Goal: Information Seeking & Learning: Find specific fact

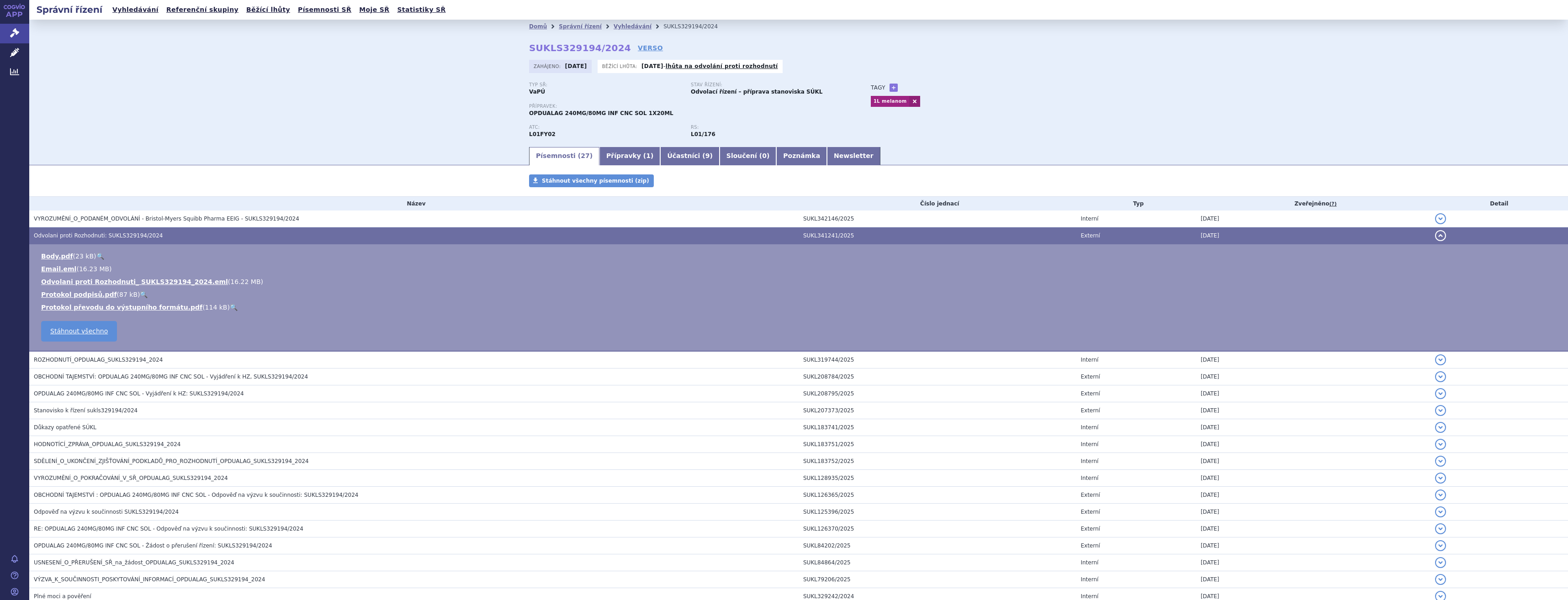
click at [26, 21] on link "APP" at bounding box center [15, 12] width 29 height 23
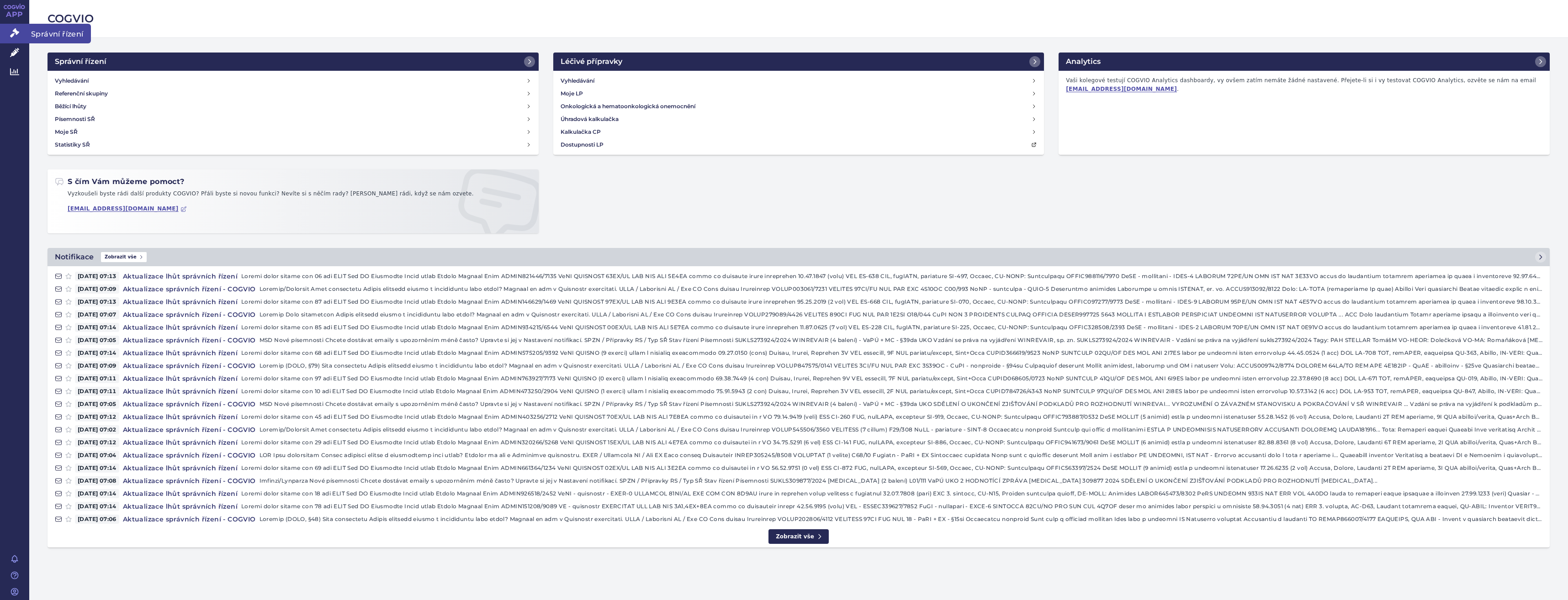
click at [26, 33] on link "Správní řízení" at bounding box center [15, 33] width 29 height 19
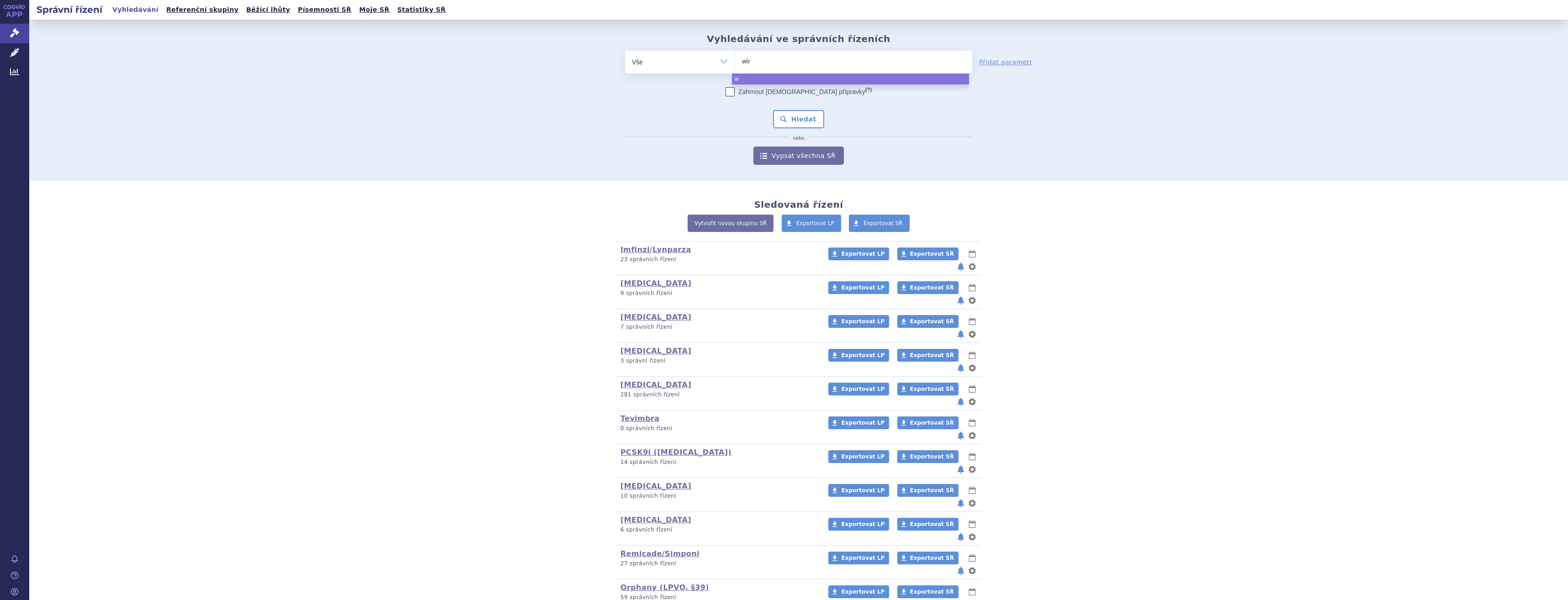
type input "winr"
type input "winre"
type input "winrevai"
type input "winrevair"
select select "winrevair"
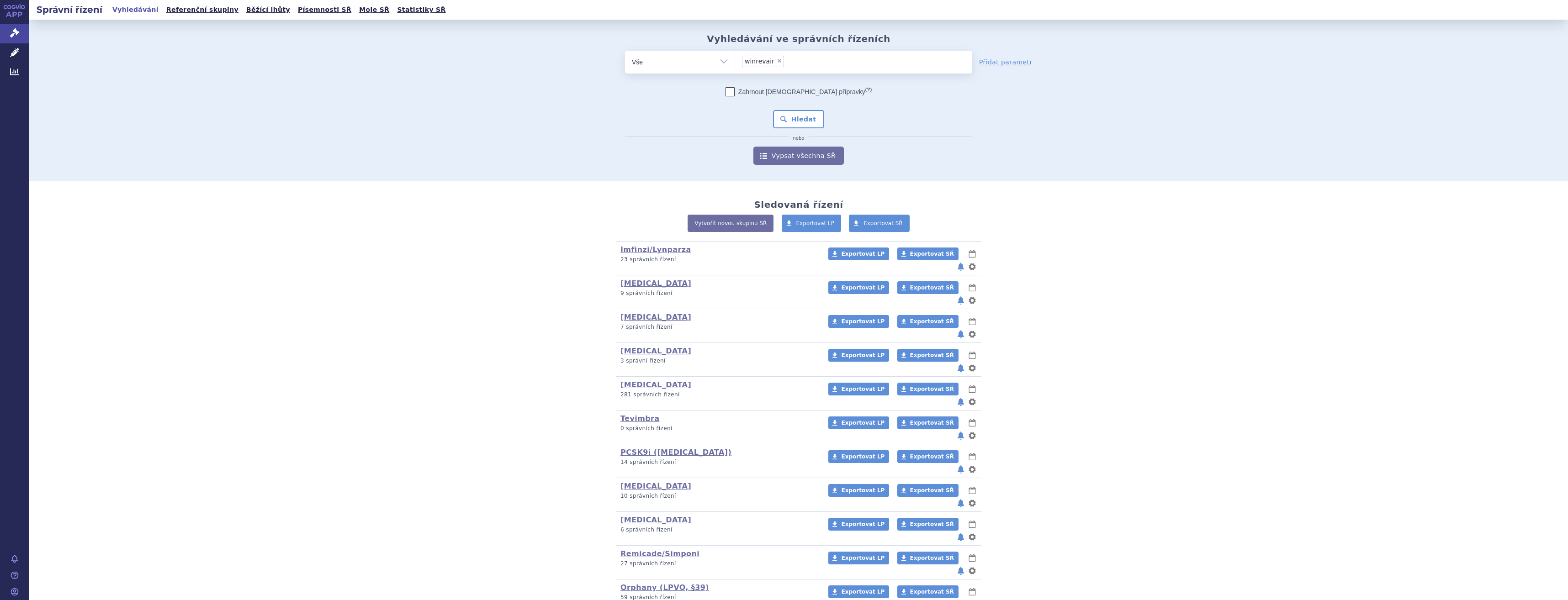
click at [769, 128] on div "Zahrnout bratrské přípravky (?) * Pozor, hledání dle vyhledávacího parametru In…" at bounding box center [799, 126] width 347 height 78
click at [781, 121] on button "Hledat" at bounding box center [799, 119] width 52 height 18
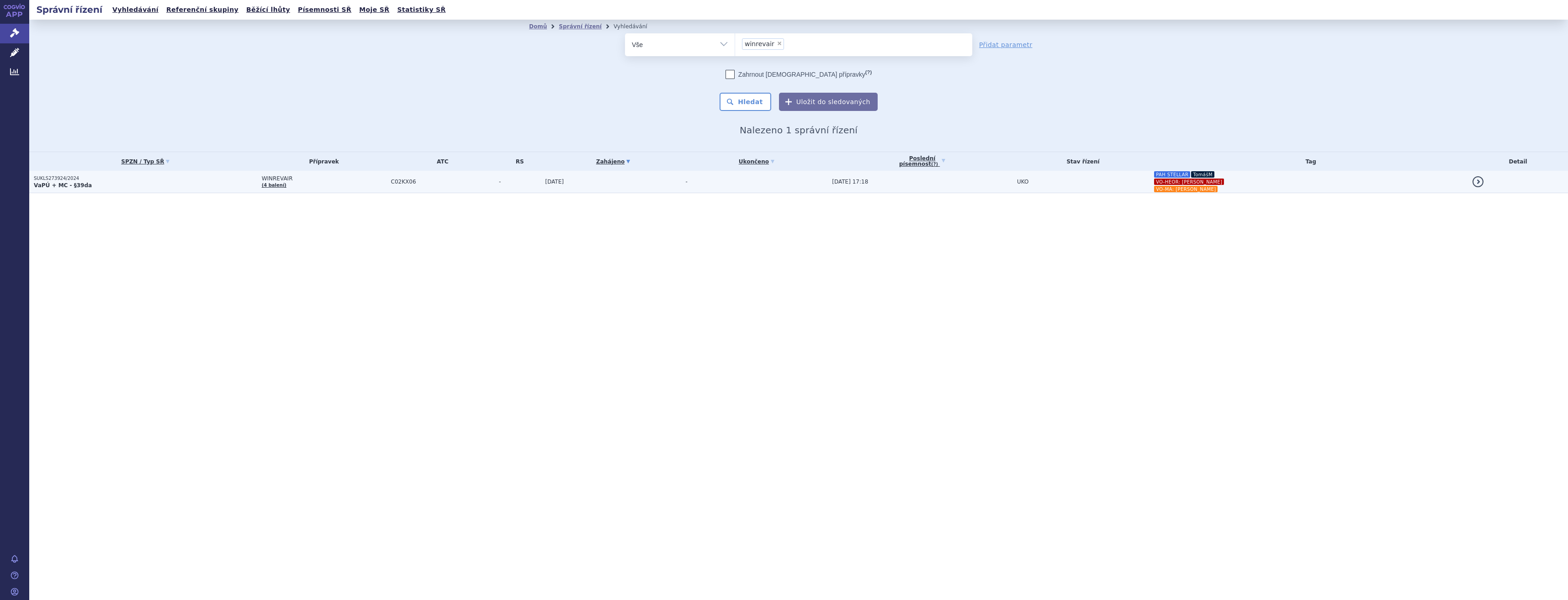
click at [827, 187] on td "26.08.2025 17:18" at bounding box center [919, 181] width 185 height 23
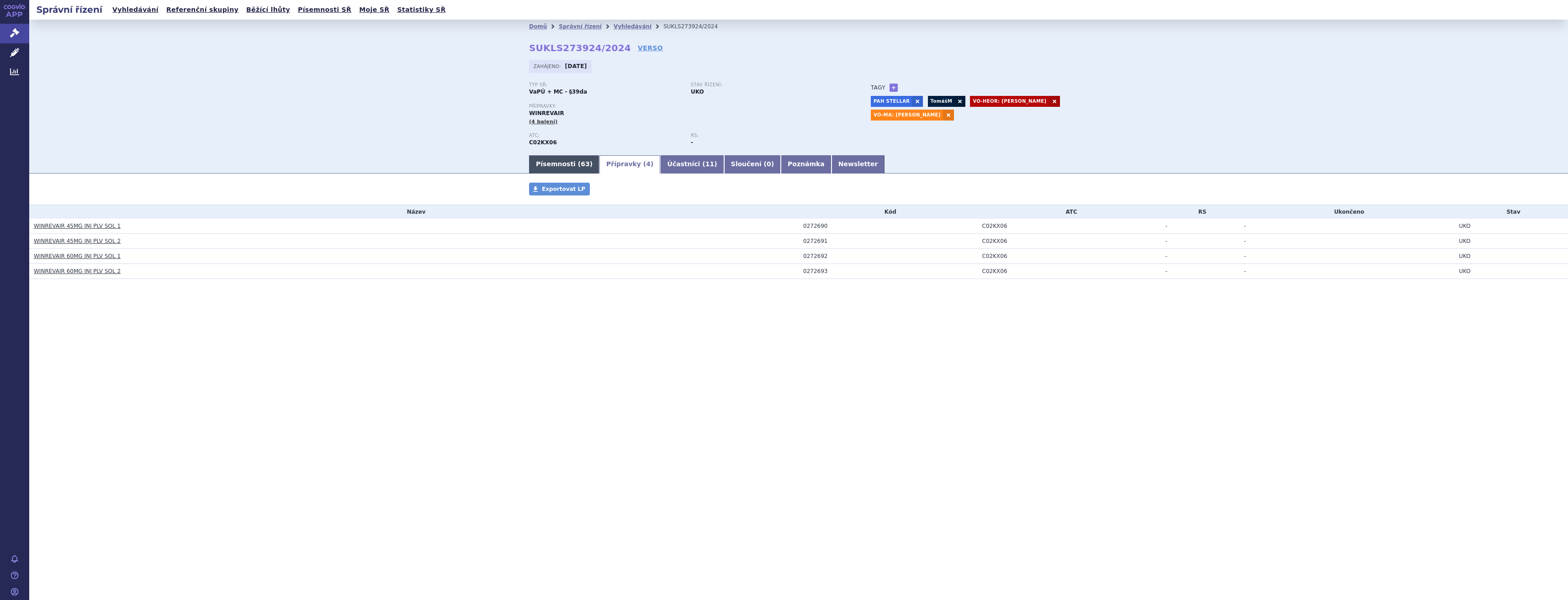
click at [530, 162] on link "Písemnosti ( 63 )" at bounding box center [564, 164] width 70 height 18
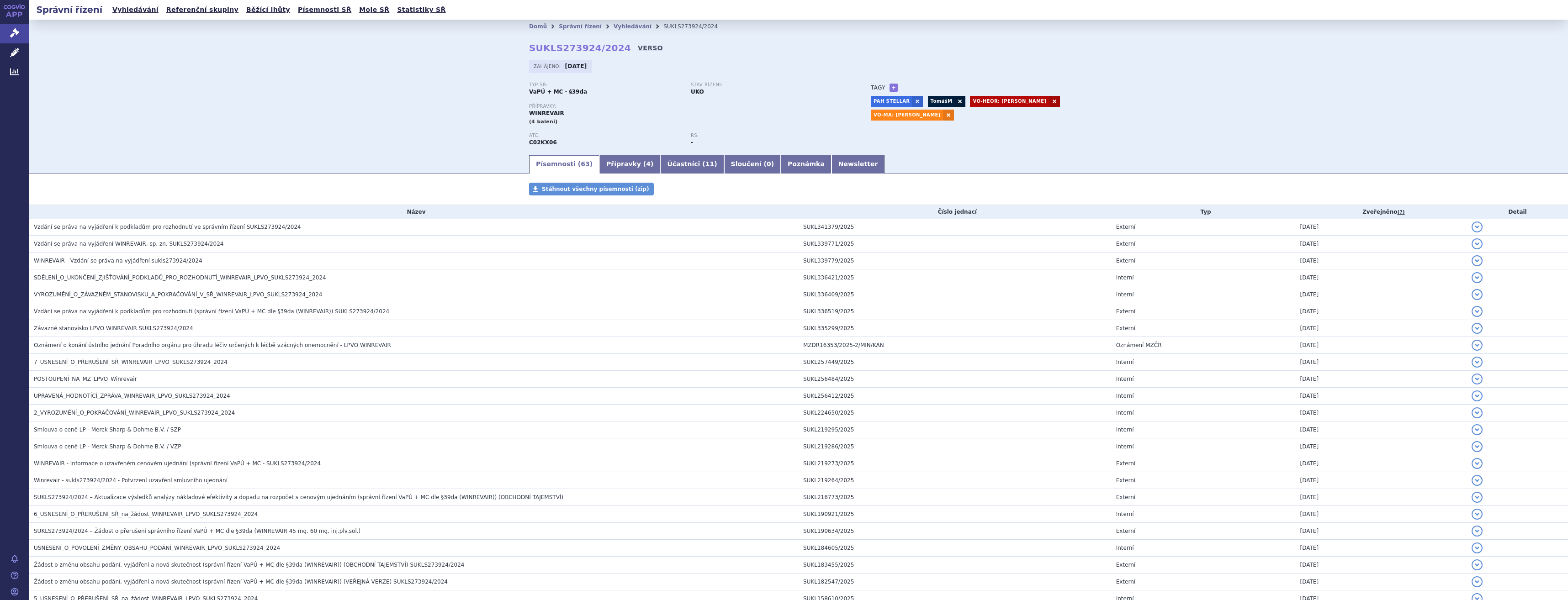
click at [638, 50] on link "VERSO" at bounding box center [650, 48] width 25 height 9
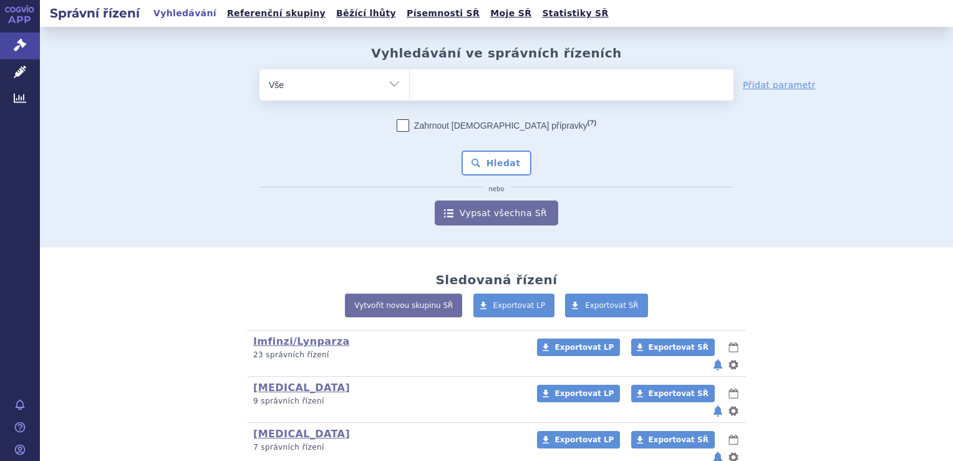
click at [469, 102] on form "odstranit Vše Spisová značka Typ SŘ (?) Hledat" at bounding box center [497, 147] width 474 height 156
click at [469, 80] on ul at bounding box center [572, 82] width 324 height 26
click at [410, 80] on select at bounding box center [409, 84] width 1 height 31
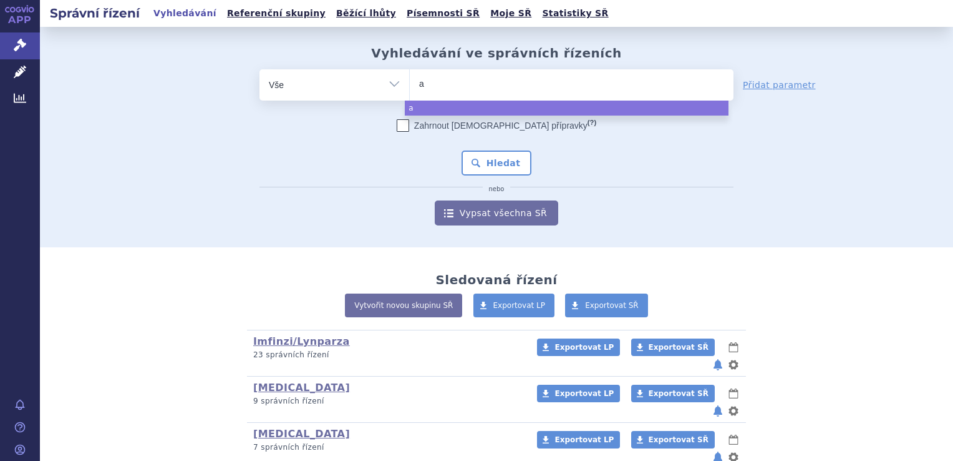
type input "ad"
type input "ade"
type input "adem"
type input "ademp"
type input "adempa"
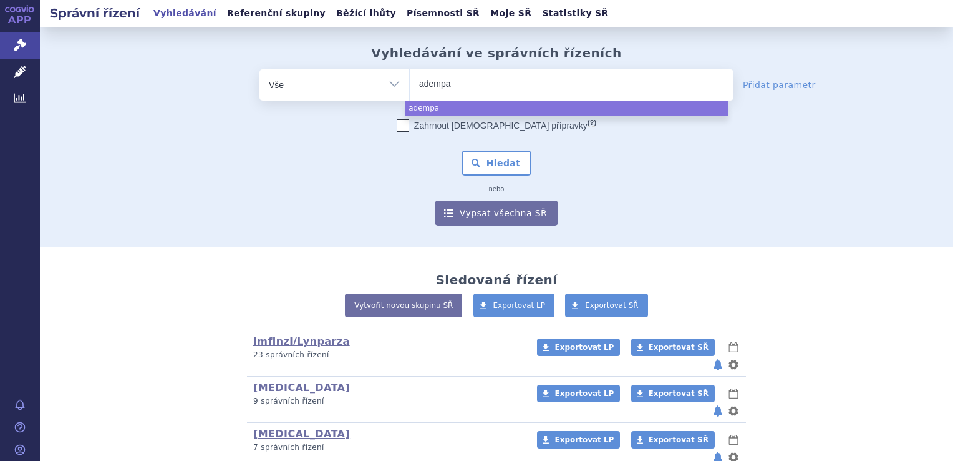
type input "adempas"
select select "adempas"
click at [502, 155] on button "Hledat" at bounding box center [497, 162] width 71 height 25
